Goal: Information Seeking & Learning: Check status

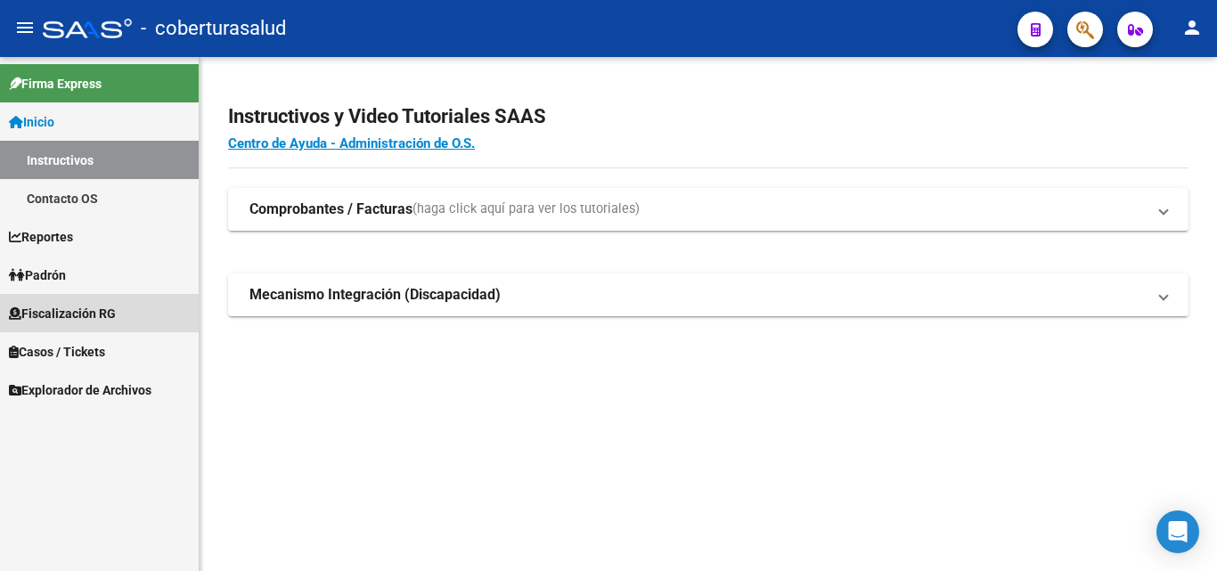
click at [57, 313] on span "Fiscalización RG" at bounding box center [62, 314] width 107 height 20
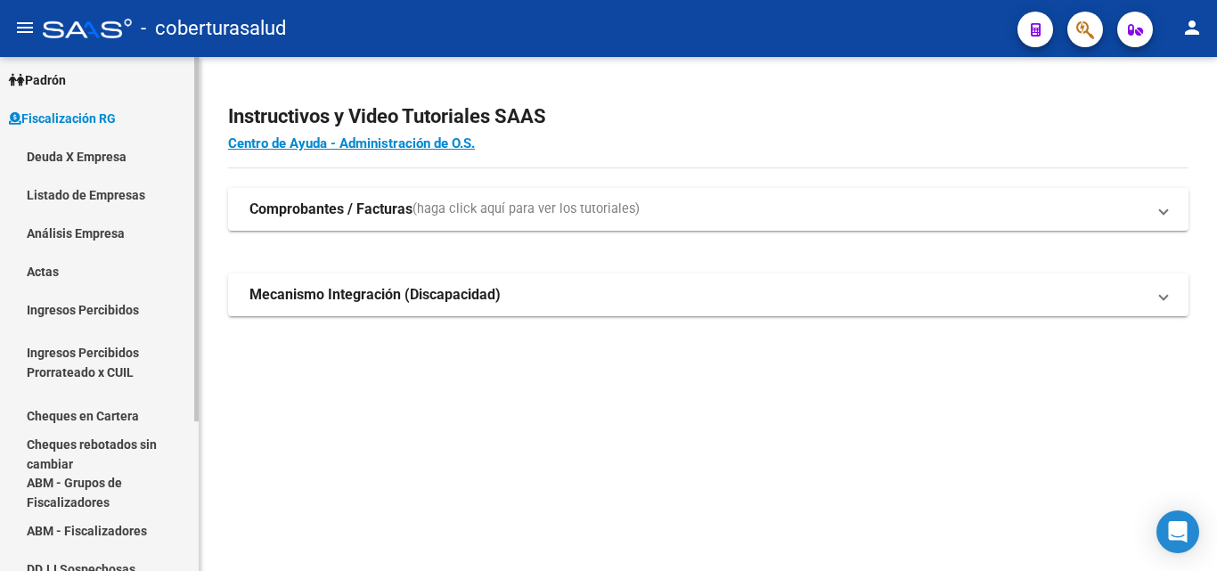
scroll to position [89, 0]
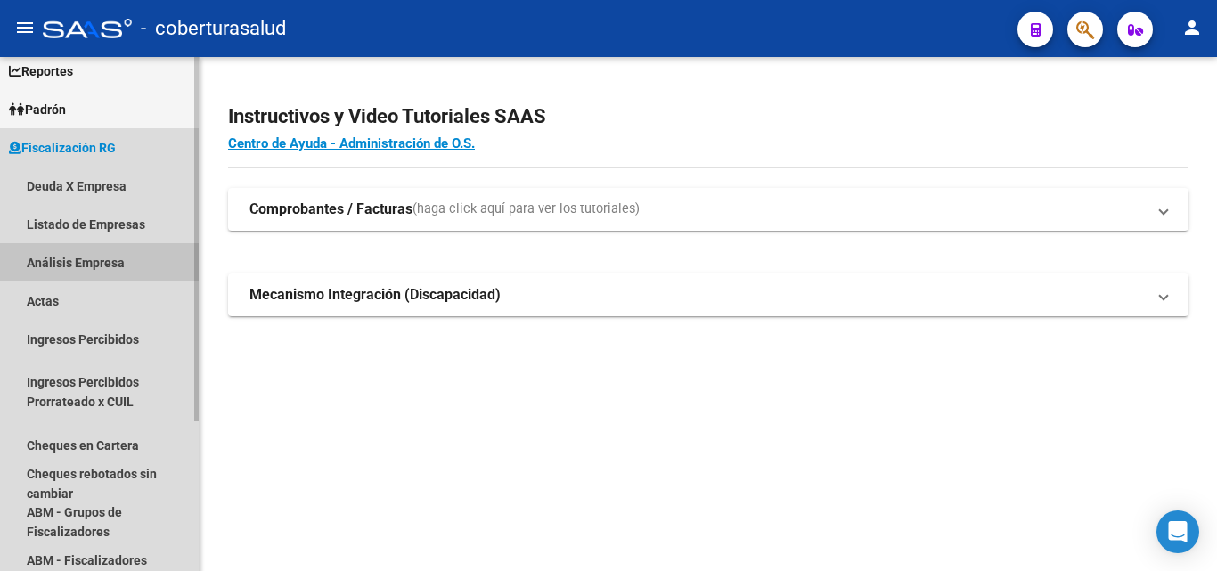
click at [65, 268] on link "Análisis Empresa" at bounding box center [99, 262] width 199 height 38
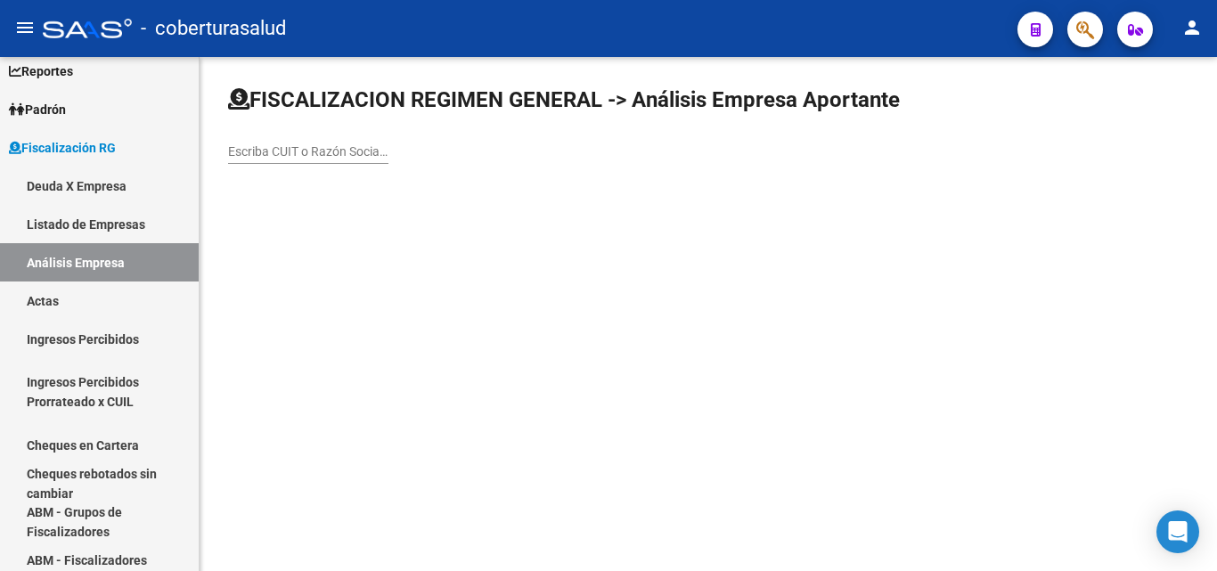
click at [258, 161] on div "Escriba CUIT o Razón Social para buscar" at bounding box center [308, 146] width 160 height 36
click at [274, 151] on input "Escriba CUIT o Razón Social para buscar" at bounding box center [308, 151] width 160 height 15
paste input "30715076787"
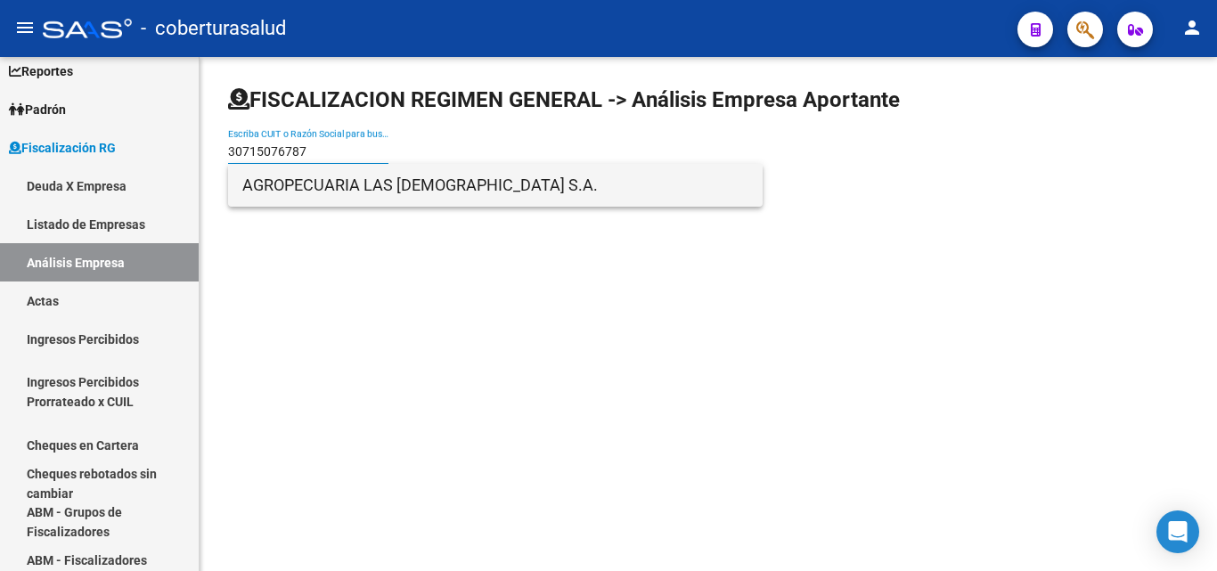
type input "30715076787"
click at [296, 191] on span "AGROPECUARIA LAS [DEMOGRAPHIC_DATA] S.A." at bounding box center [495, 185] width 506 height 43
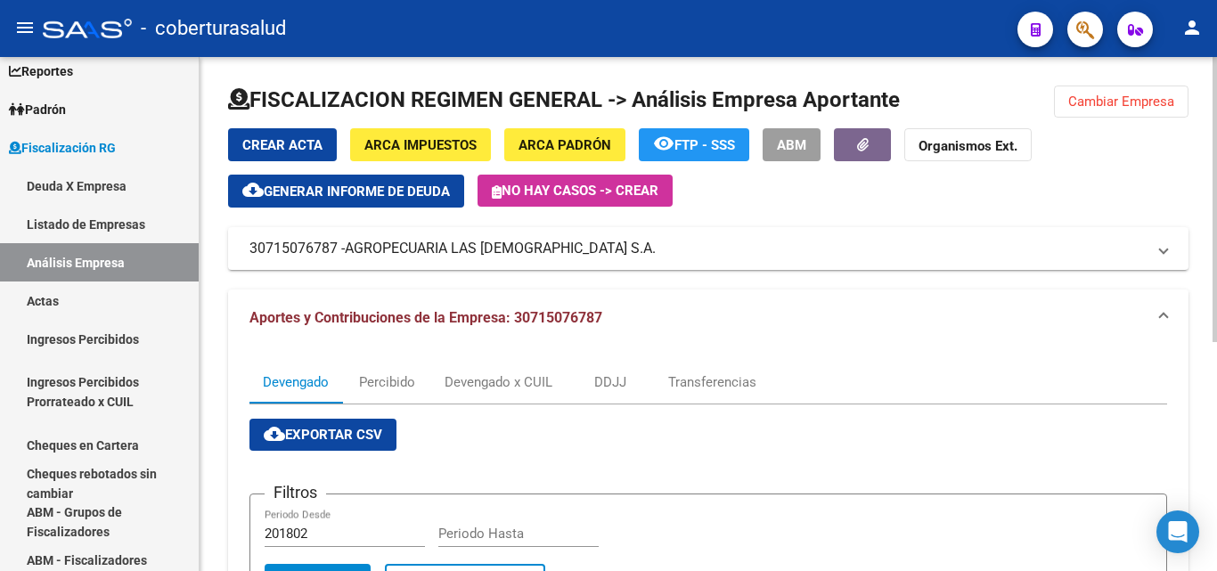
click at [1134, 103] on span "Cambiar Empresa" at bounding box center [1121, 102] width 106 height 16
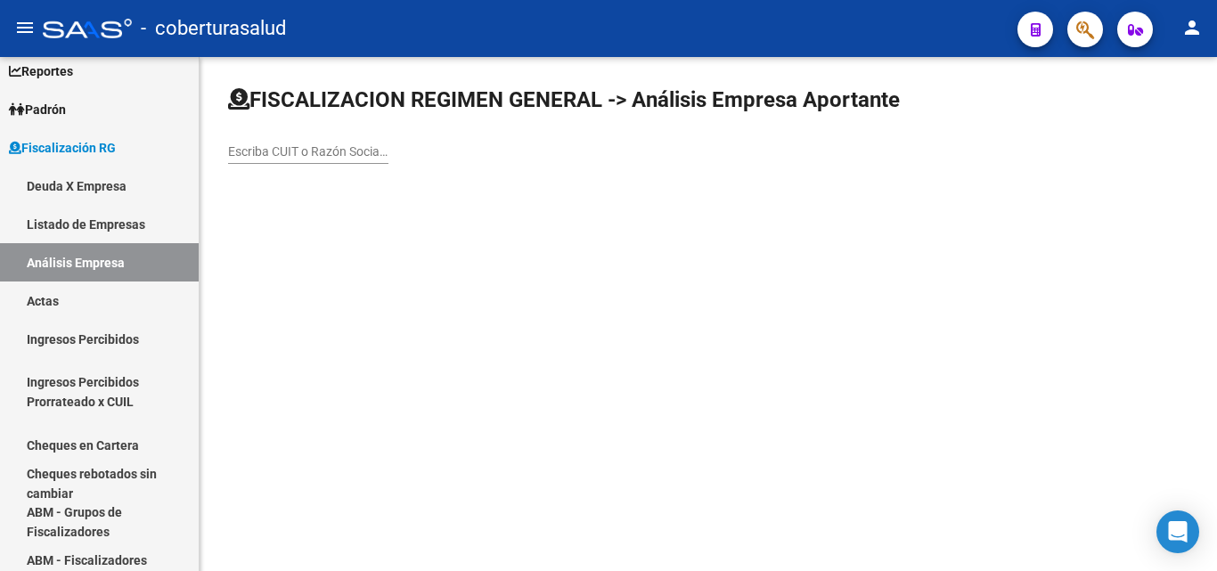
click at [325, 159] on div "Escriba CUIT o Razón Social para buscar" at bounding box center [308, 146] width 160 height 36
paste input "30710620187"
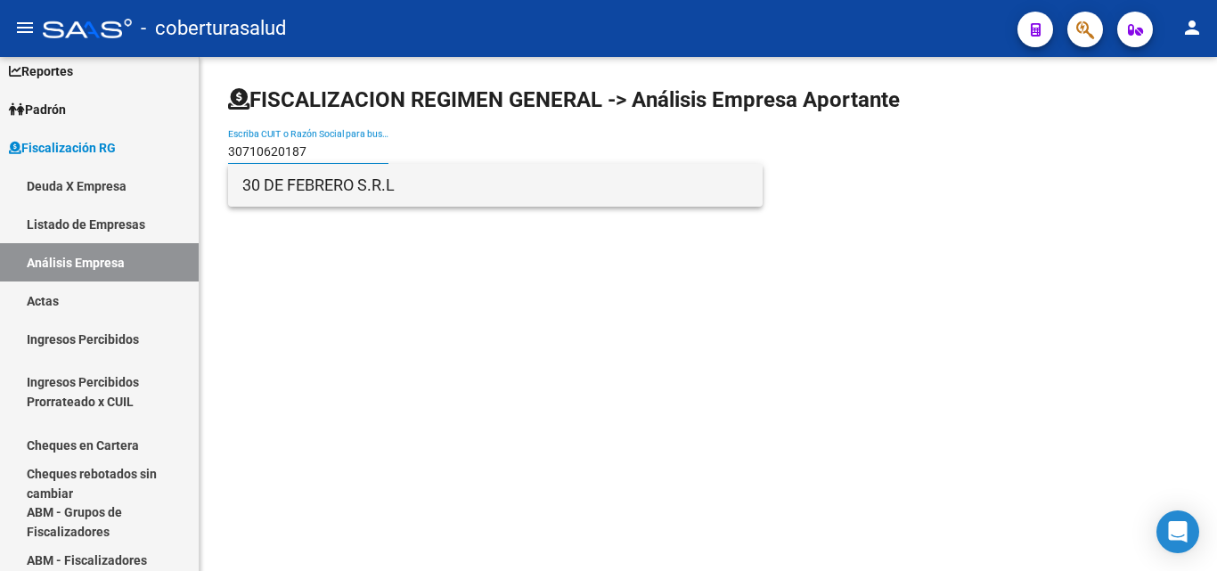
type input "30710620187"
click at [326, 189] on span "30 DE FEBRERO S.R.L" at bounding box center [495, 185] width 506 height 43
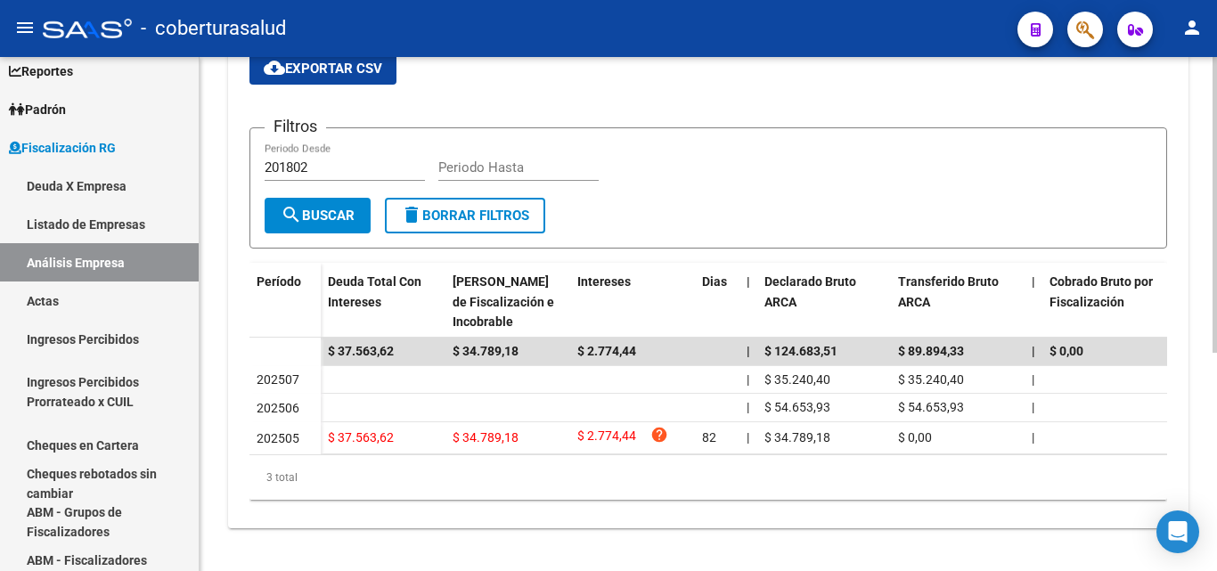
scroll to position [380, 0]
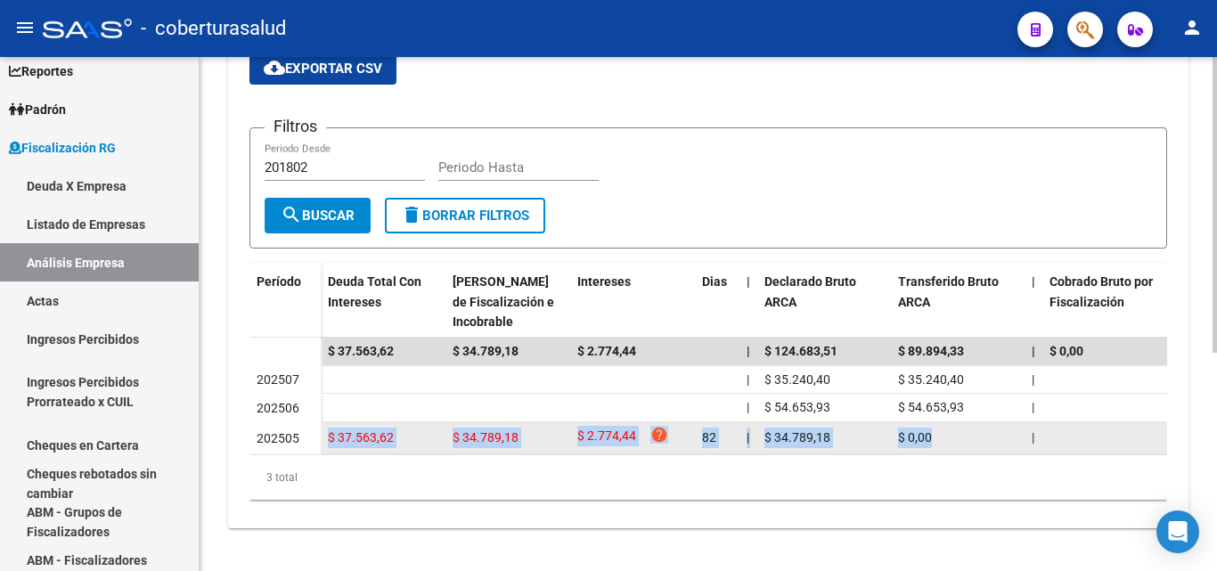
drag, startPoint x: 321, startPoint y: 425, endPoint x: 1003, endPoint y: 413, distance: 682.4
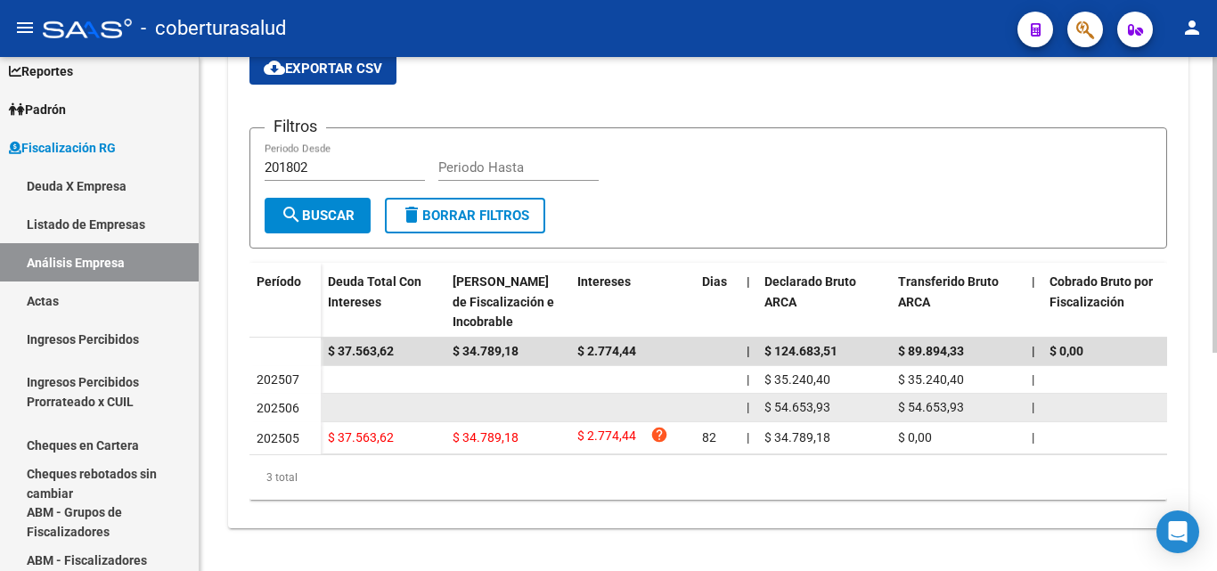
click at [691, 394] on datatable-body-cell at bounding box center [632, 408] width 125 height 28
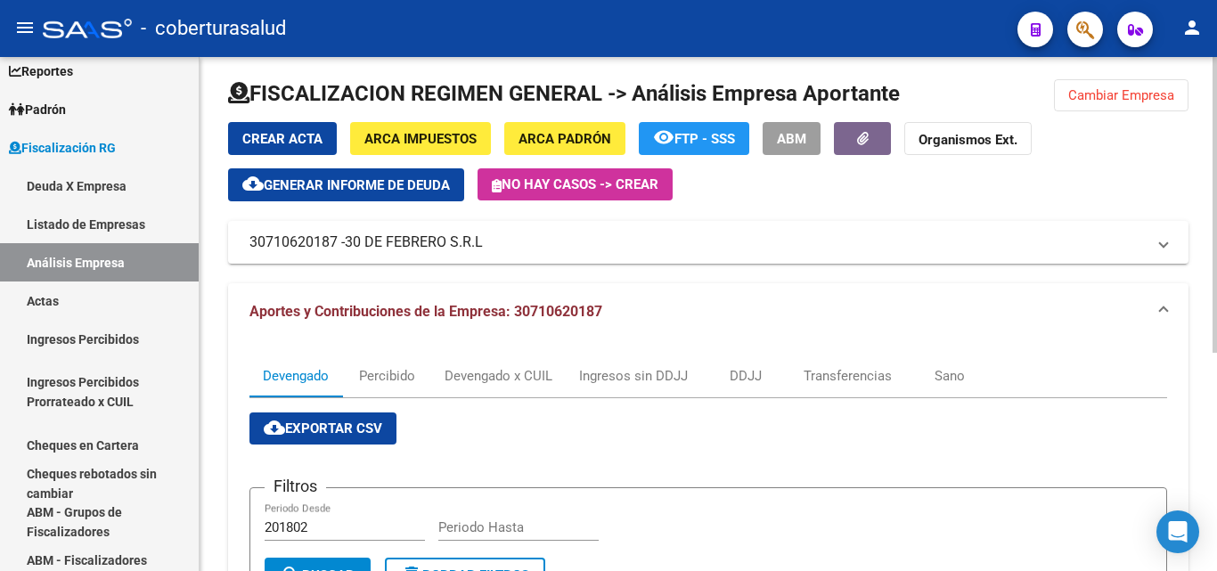
scroll to position [0, 0]
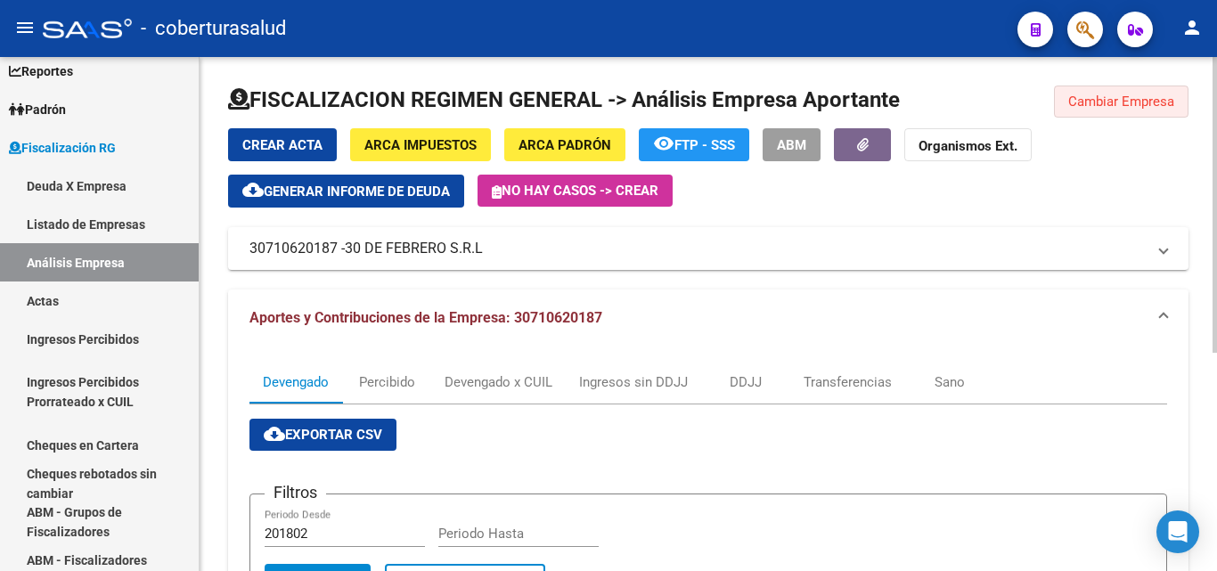
click at [1121, 90] on button "Cambiar Empresa" at bounding box center [1121, 102] width 134 height 32
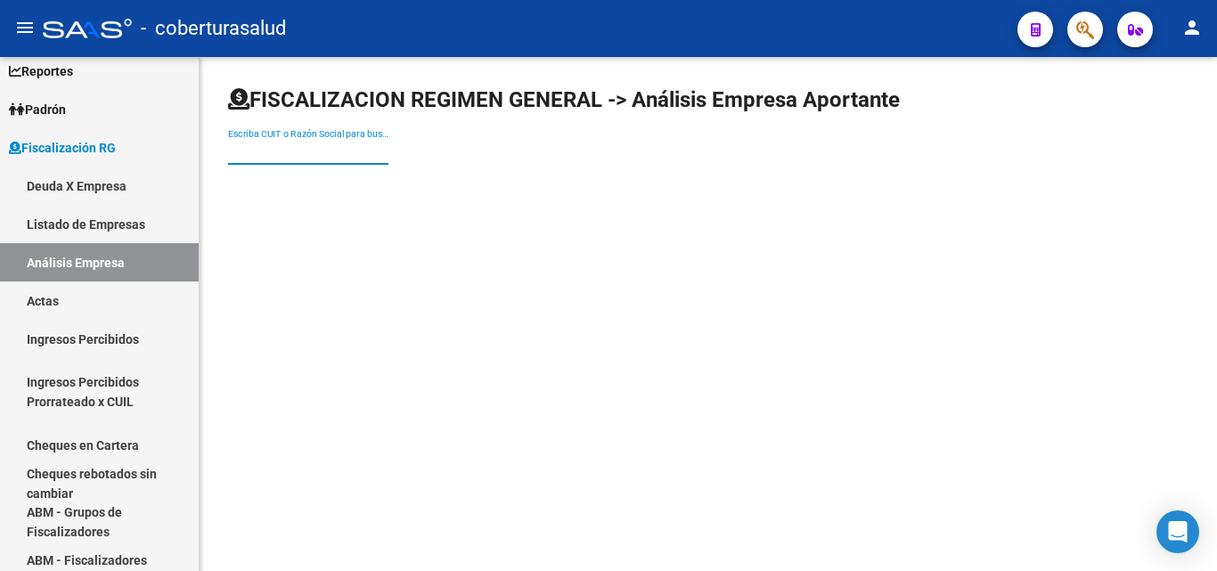
click at [244, 152] on input "Escriba CUIT o Razón Social para buscar" at bounding box center [308, 151] width 160 height 15
paste input "20272858838"
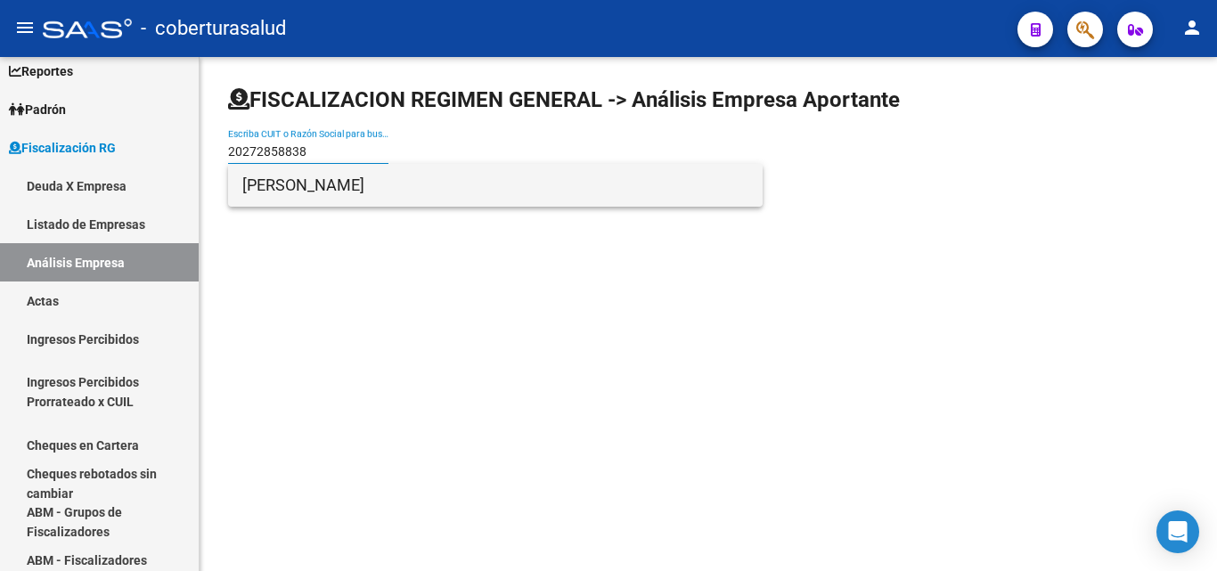
type input "20272858838"
click at [263, 183] on span "[PERSON_NAME]" at bounding box center [495, 185] width 506 height 43
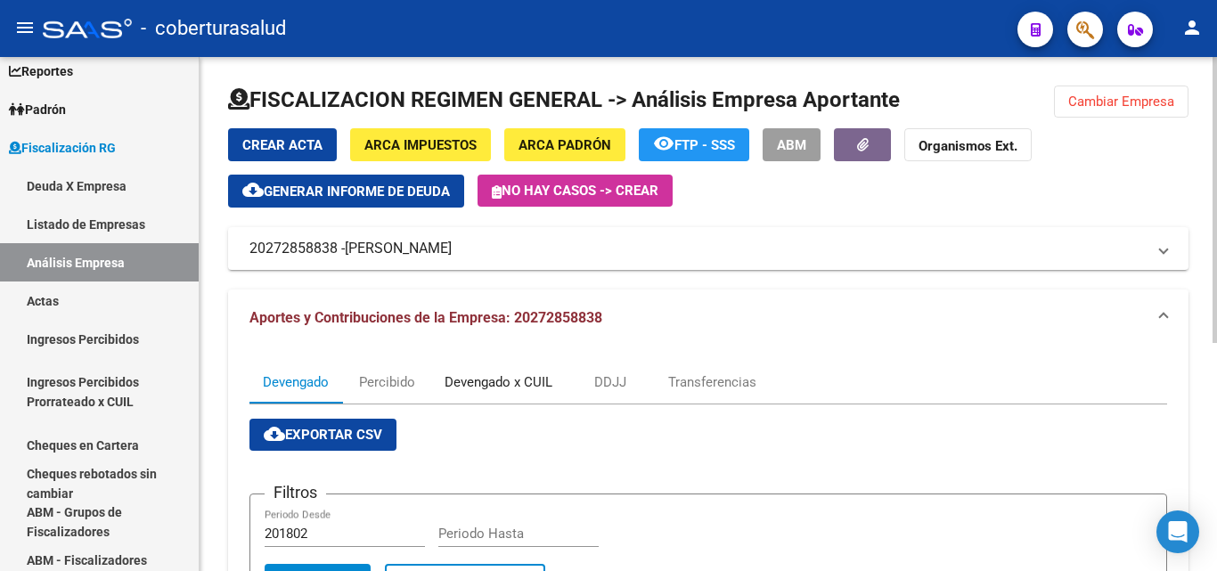
drag, startPoint x: 468, startPoint y: 390, endPoint x: 450, endPoint y: 389, distance: 18.7
click at [468, 389] on div "Devengado x CUIL" at bounding box center [498, 382] width 108 height 20
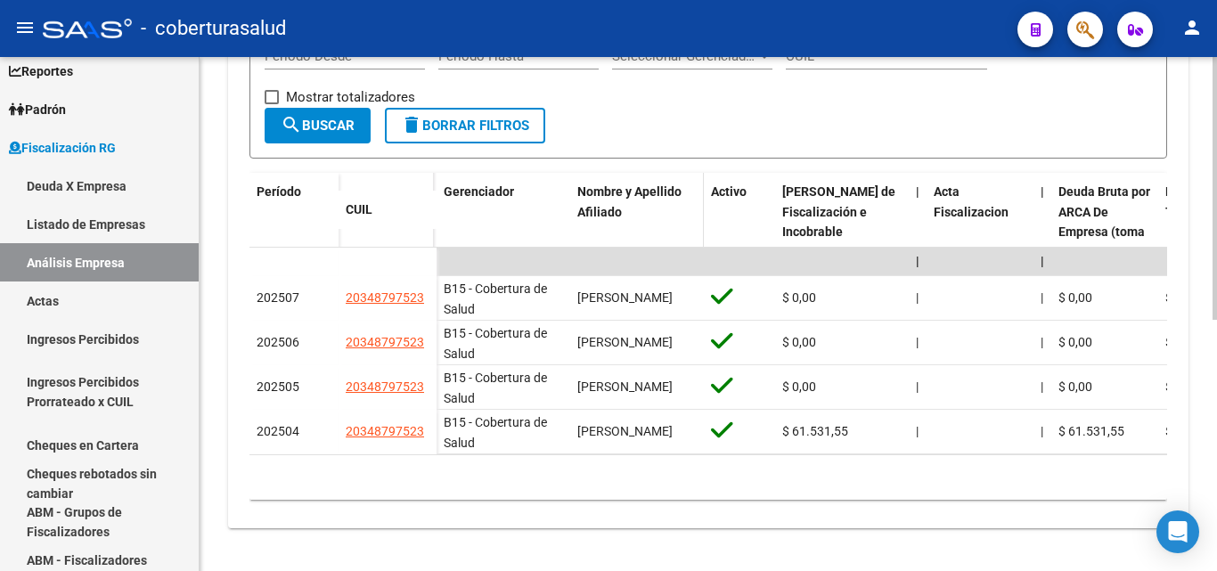
scroll to position [45, 0]
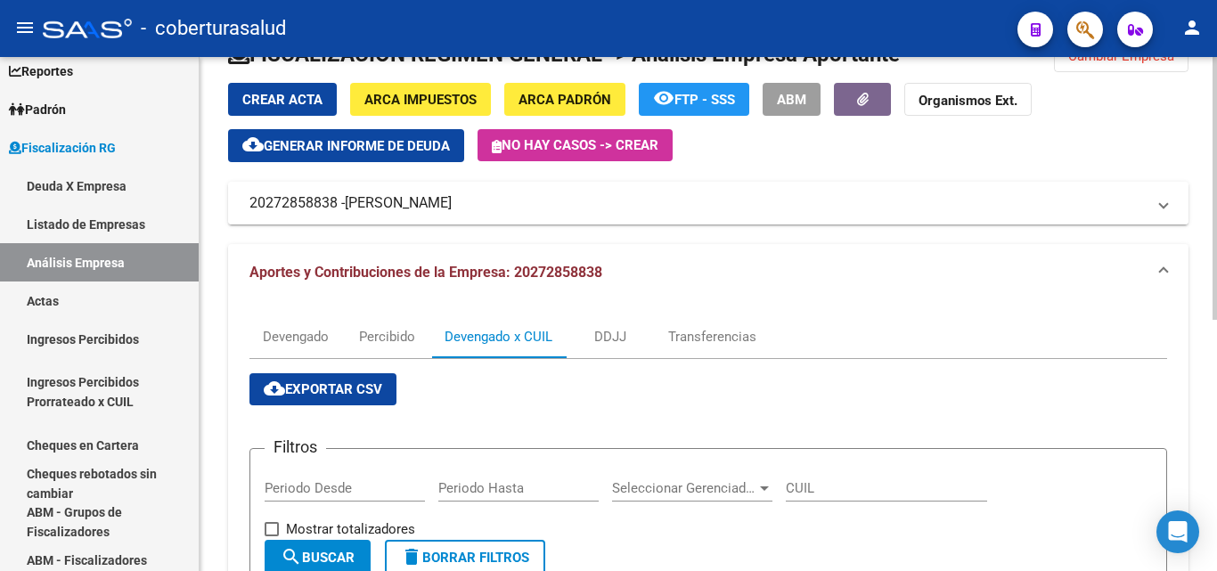
drag, startPoint x: 998, startPoint y: 109, endPoint x: 990, endPoint y: 191, distance: 82.4
click at [990, 191] on div "Crear Acta ARCA Impuestos ARCA Padrón remove_red_eye FTP - SSS ABM Organismos E…" at bounding box center [708, 154] width 960 height 142
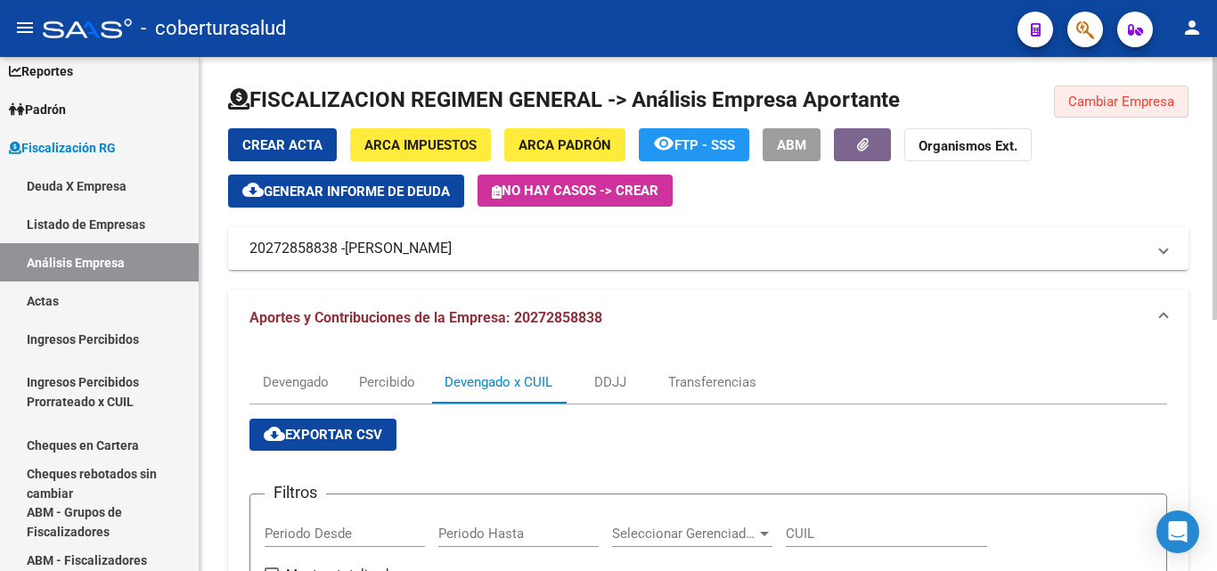
drag, startPoint x: 1105, startPoint y: 104, endPoint x: 966, endPoint y: 151, distance: 146.7
click at [1104, 104] on span "Cambiar Empresa" at bounding box center [1121, 102] width 106 height 16
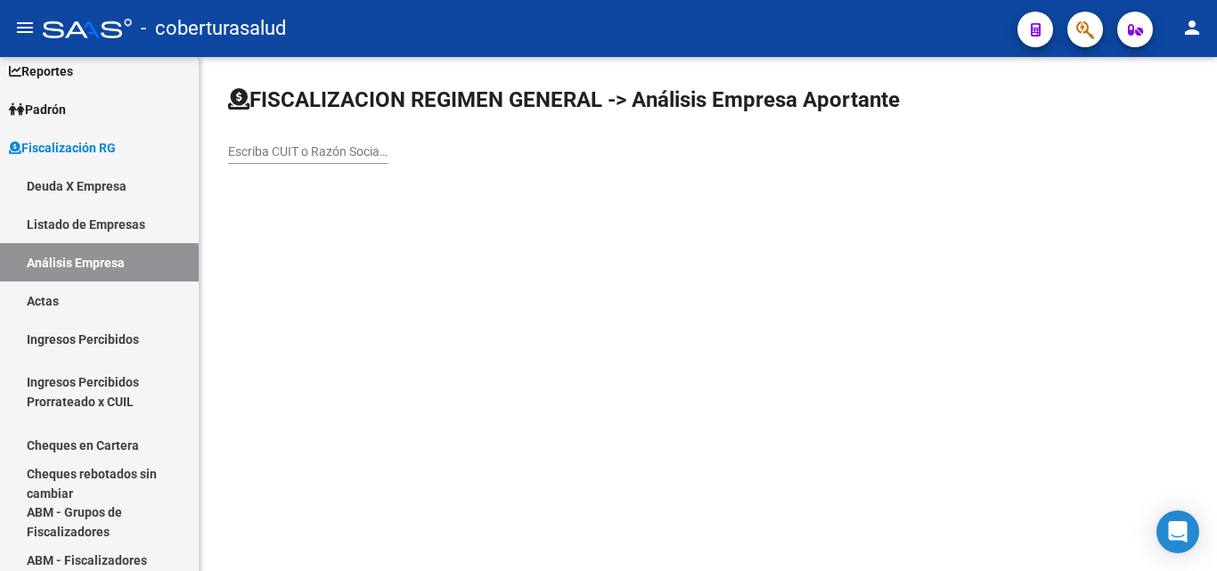
click at [362, 153] on input "Escriba CUIT o Razón Social para buscar" at bounding box center [308, 151] width 160 height 15
paste input "20239130152"
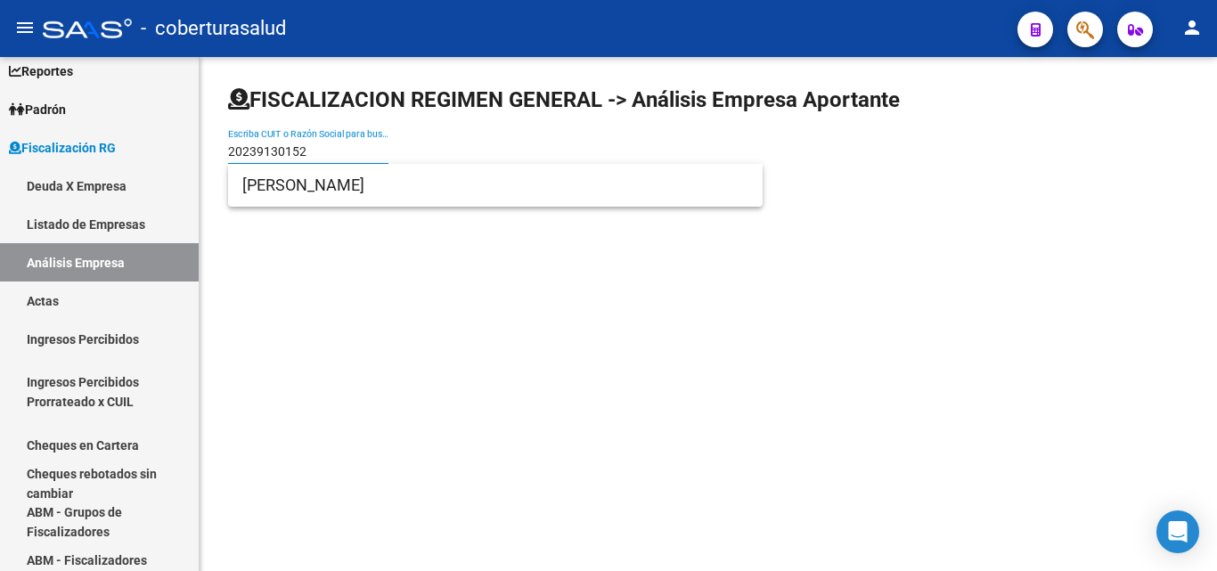
type input "20239130152"
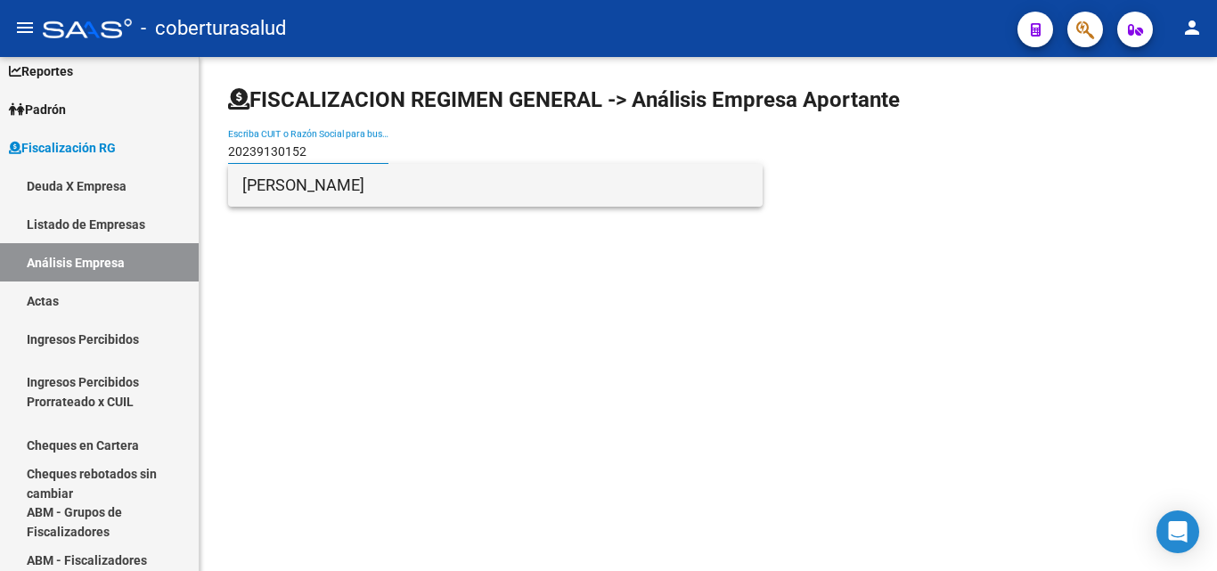
click at [332, 183] on span "[PERSON_NAME]" at bounding box center [495, 185] width 506 height 43
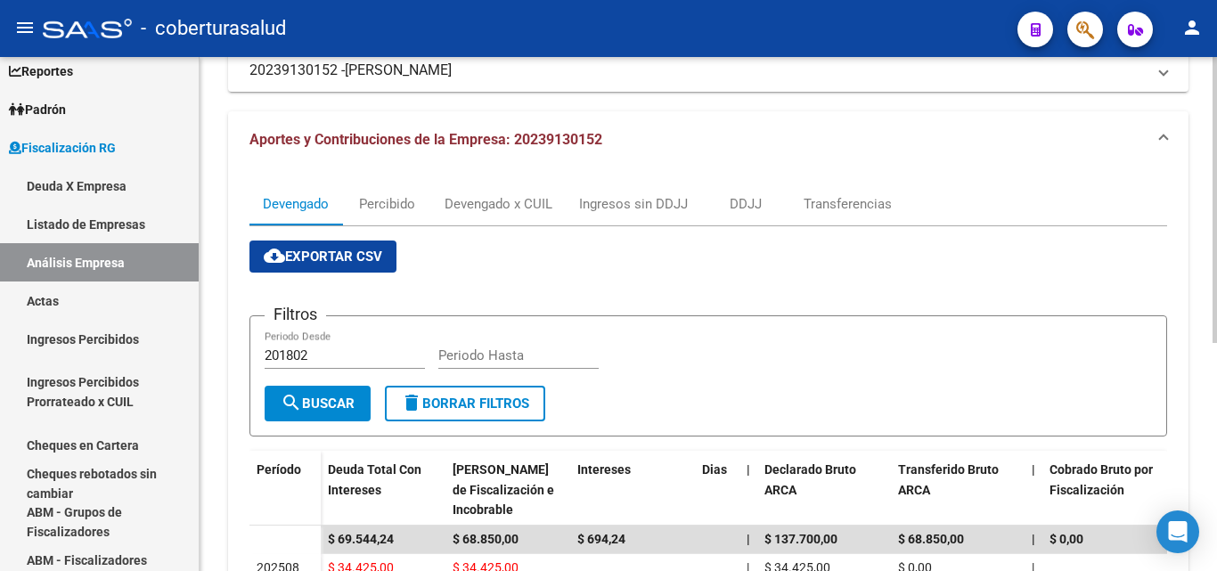
scroll to position [356, 0]
